Goal: Information Seeking & Learning: Learn about a topic

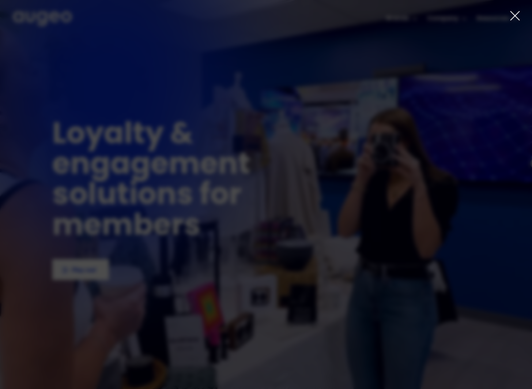
click at [511, 15] on icon at bounding box center [515, 15] width 11 height 11
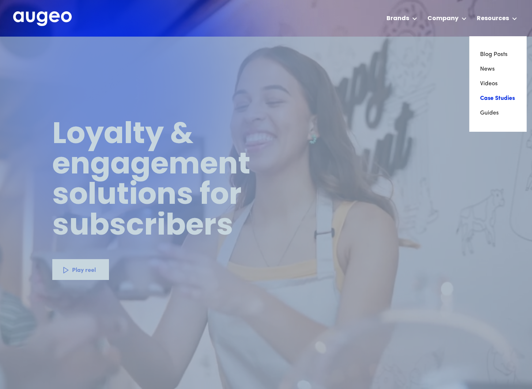
click at [494, 95] on link "Case Studies" at bounding box center [497, 98] width 35 height 15
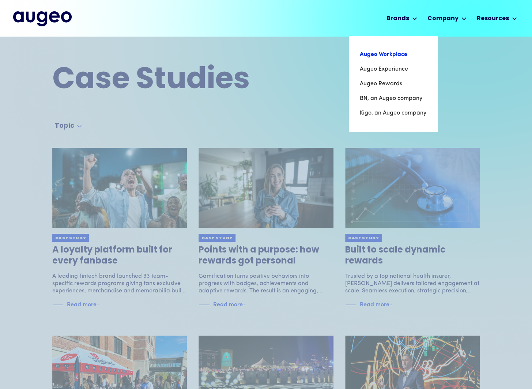
click at [393, 60] on link "Augeo Workplace" at bounding box center [393, 54] width 67 height 15
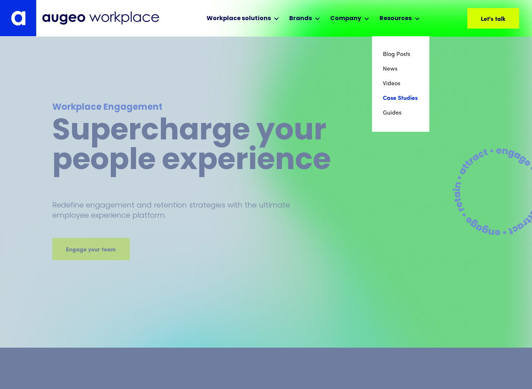
click at [396, 95] on link "Case Studies" at bounding box center [400, 98] width 35 height 15
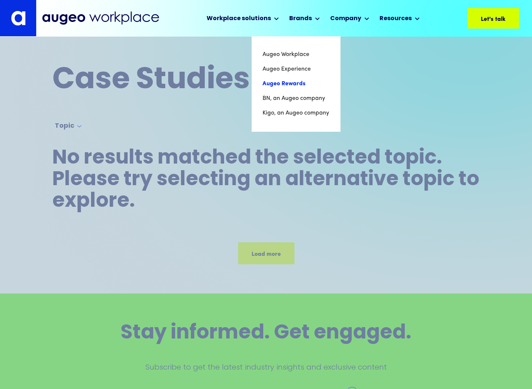
click at [294, 87] on link "Augeo Rewards" at bounding box center [296, 83] width 67 height 15
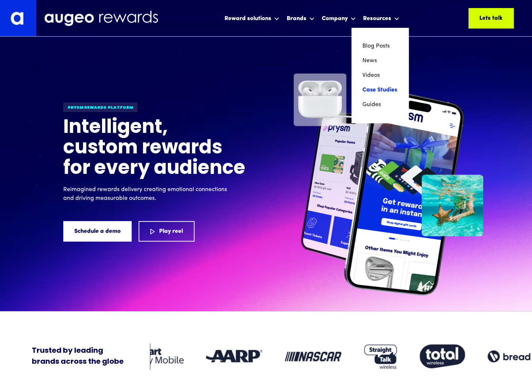
click at [380, 90] on link "Case Studies" at bounding box center [380, 90] width 35 height 15
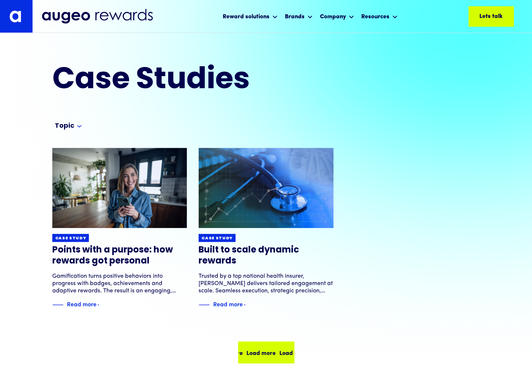
drag, startPoint x: 272, startPoint y: 346, endPoint x: 281, endPoint y: 345, distance: 8.6
click at [273, 346] on div "Load more Load more Load more Load more" at bounding box center [266, 352] width 55 height 20
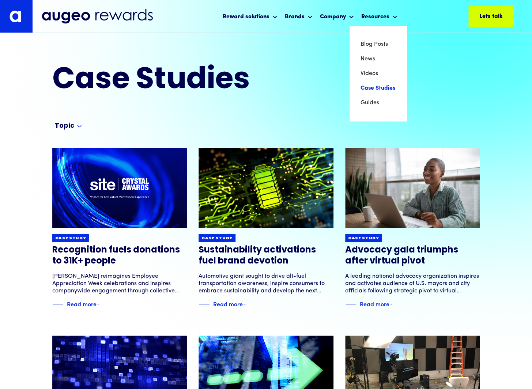
click at [374, 87] on link "Case Studies" at bounding box center [378, 88] width 35 height 15
